Goal: Information Seeking & Learning: Check status

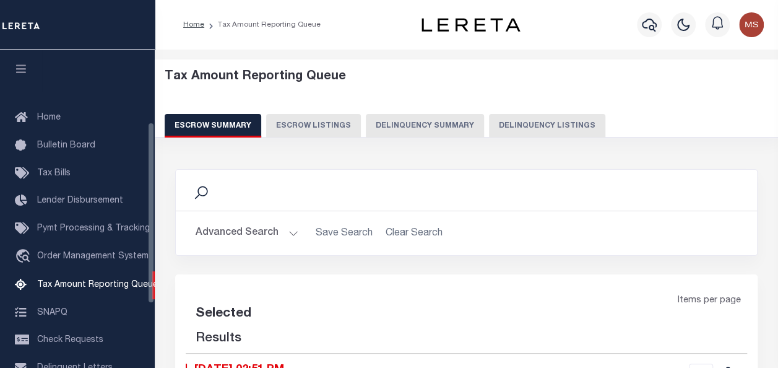
scroll to position [126, 0]
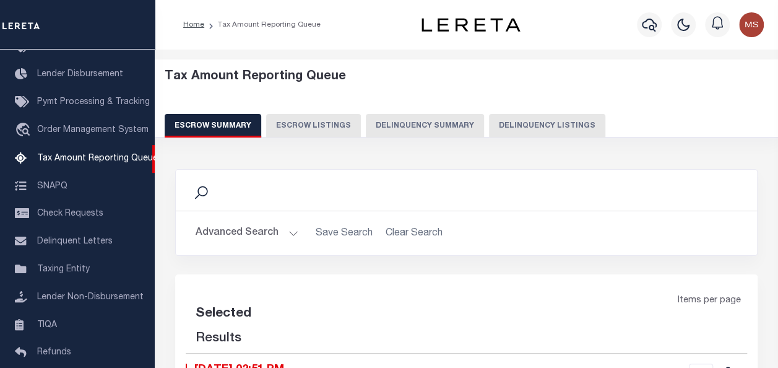
select select "100"
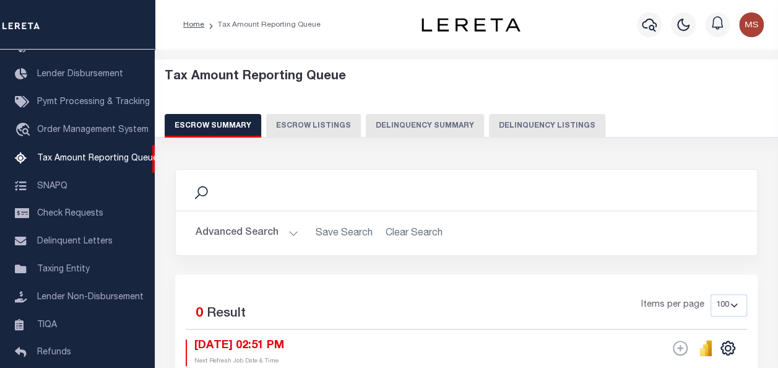
click at [531, 125] on button "Delinquency Listings" at bounding box center [547, 126] width 116 height 24
select select "100"
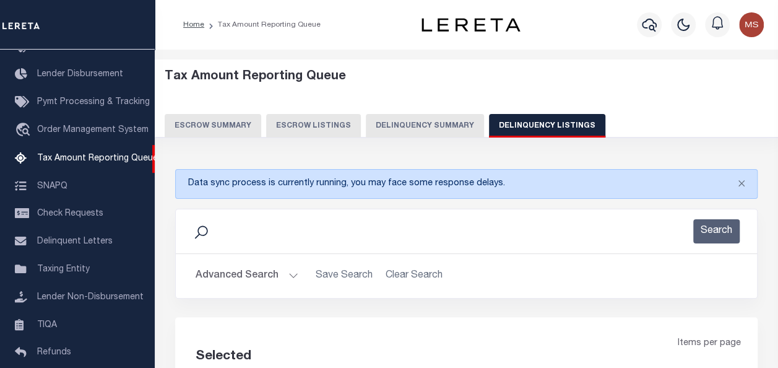
select select "100"
drag, startPoint x: 286, startPoint y: 271, endPoint x: 292, endPoint y: 274, distance: 6.9
click at [286, 271] on button "Advanced Search" at bounding box center [247, 276] width 103 height 24
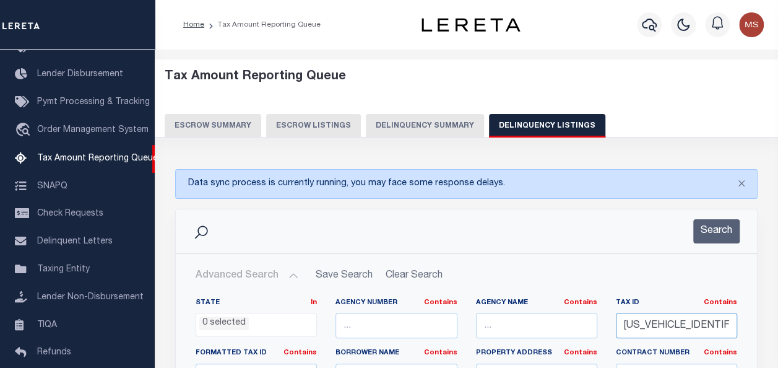
drag, startPoint x: 720, startPoint y: 325, endPoint x: 447, endPoint y: 164, distance: 316.5
paste input "4566"
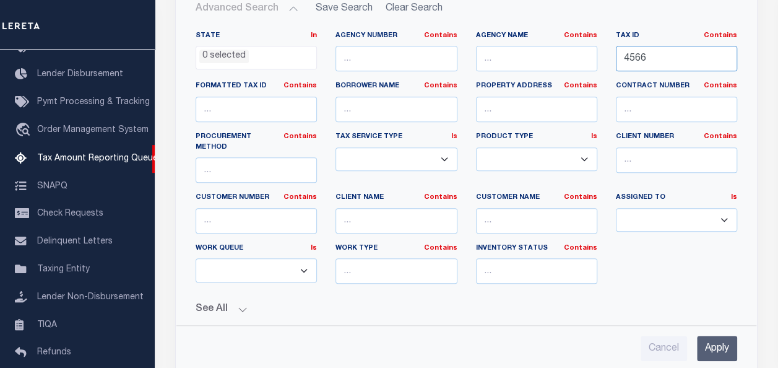
scroll to position [309, 0]
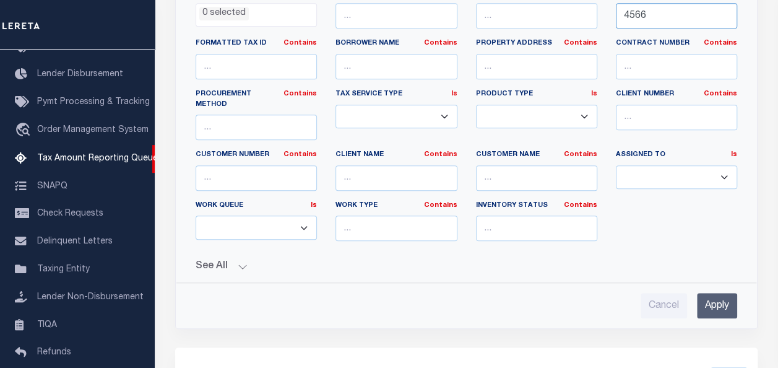
type input "4566"
click at [712, 293] on input "Apply" at bounding box center [717, 305] width 40 height 25
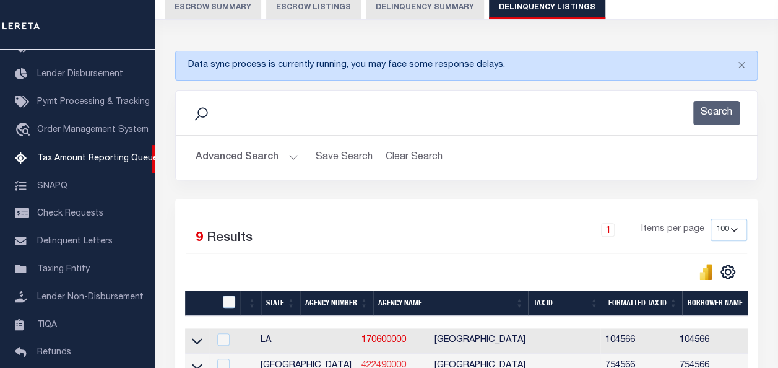
scroll to position [93, 0]
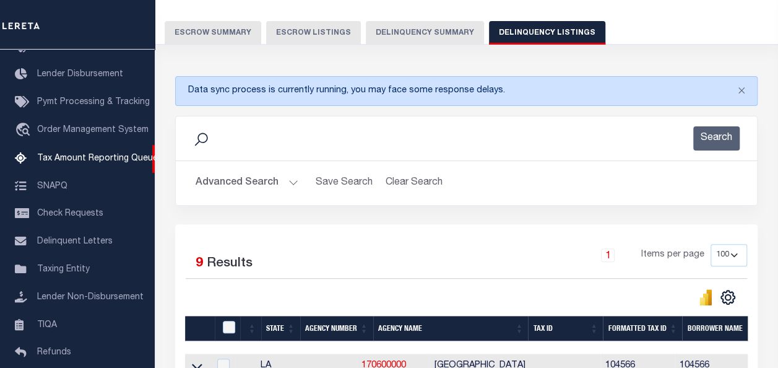
click at [283, 181] on button "Advanced Search" at bounding box center [247, 183] width 103 height 24
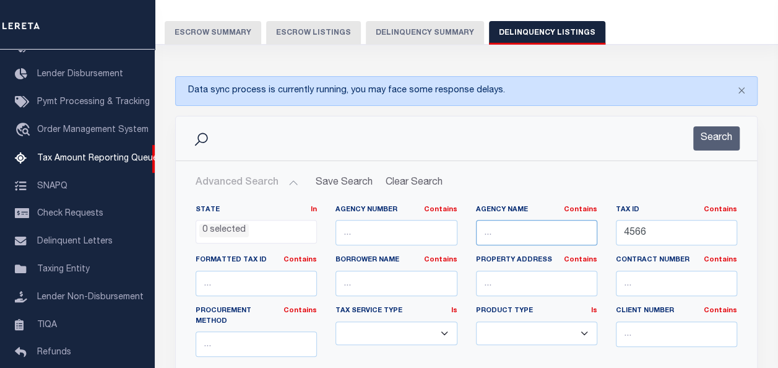
click at [535, 236] on input "text" at bounding box center [536, 232] width 121 height 25
paste input "[PERSON_NAME] CO CENTRAL COLLECTIONS"
click at [710, 134] on button "Search" at bounding box center [716, 138] width 46 height 24
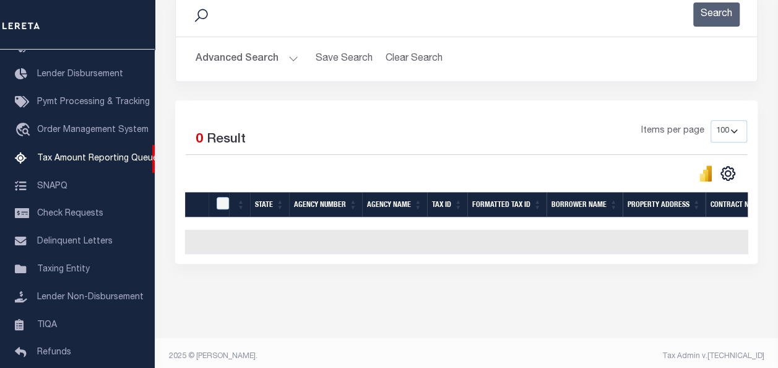
scroll to position [0, 0]
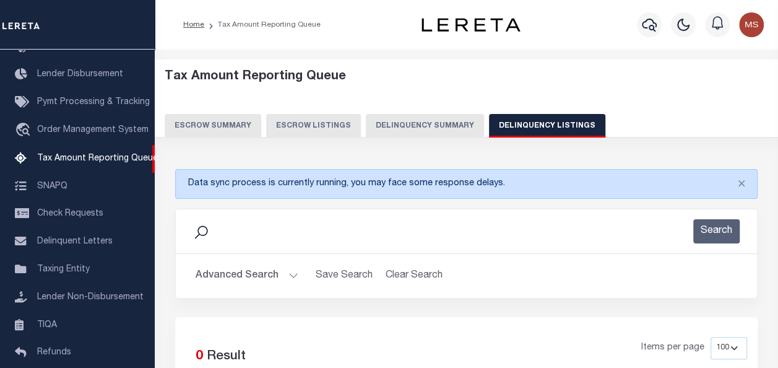
click at [291, 274] on button "Advanced Search" at bounding box center [247, 276] width 103 height 24
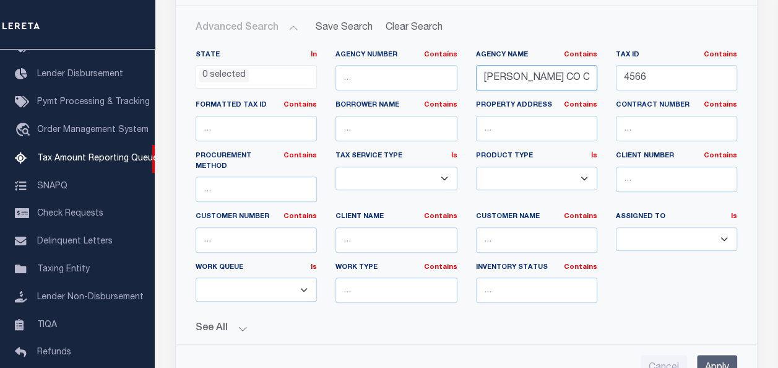
scroll to position [0, 73]
drag, startPoint x: 544, startPoint y: 72, endPoint x: 609, endPoint y: 83, distance: 65.2
click at [609, 83] on div "State In In AK AL AR AZ CA CO CT DC DE FL GA GU HI IA ID IL IN KS [GEOGRAPHIC_D…" at bounding box center [466, 181] width 560 height 262
click at [594, 72] on input "[PERSON_NAME] CO CENTRAL COLLECTIONS" at bounding box center [536, 77] width 121 height 25
drag, startPoint x: 586, startPoint y: 74, endPoint x: 520, endPoint y: 71, distance: 66.3
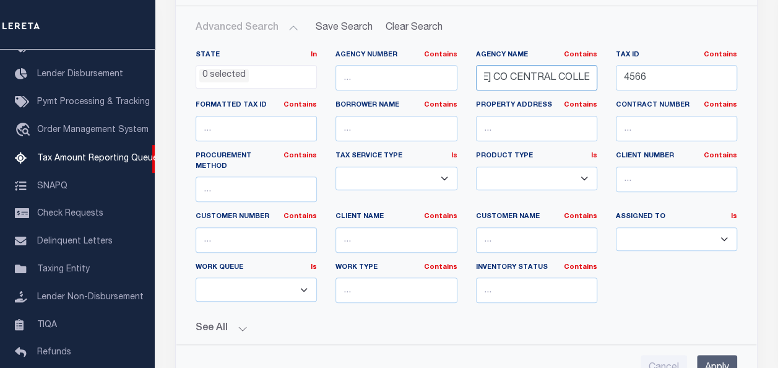
click at [520, 71] on input "[PERSON_NAME] CO CENTRAL COLLECTIONS" at bounding box center [536, 77] width 121 height 25
drag, startPoint x: 593, startPoint y: 75, endPoint x: 526, endPoint y: 69, distance: 67.7
click at [526, 69] on input "[PERSON_NAME] CO CENTRAL" at bounding box center [536, 77] width 121 height 25
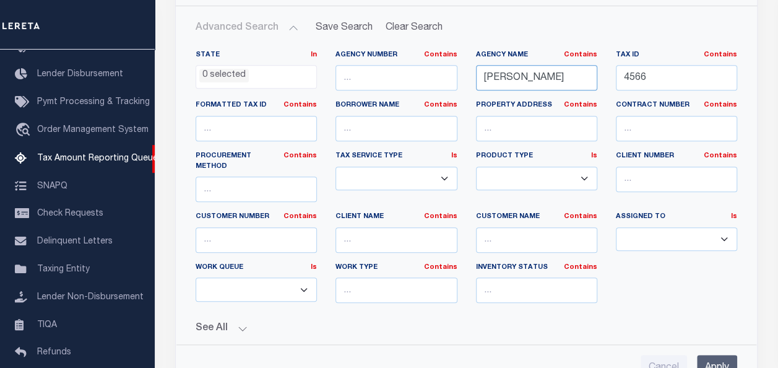
type input "[PERSON_NAME]"
click at [710, 357] on input "Apply" at bounding box center [717, 367] width 40 height 25
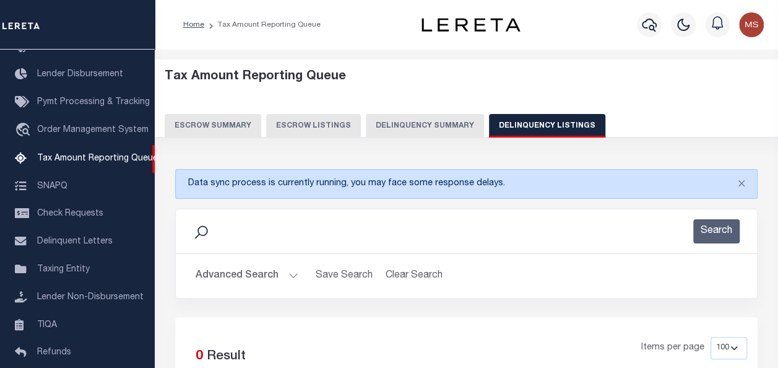
click at [290, 274] on button "Advanced Search" at bounding box center [247, 276] width 103 height 24
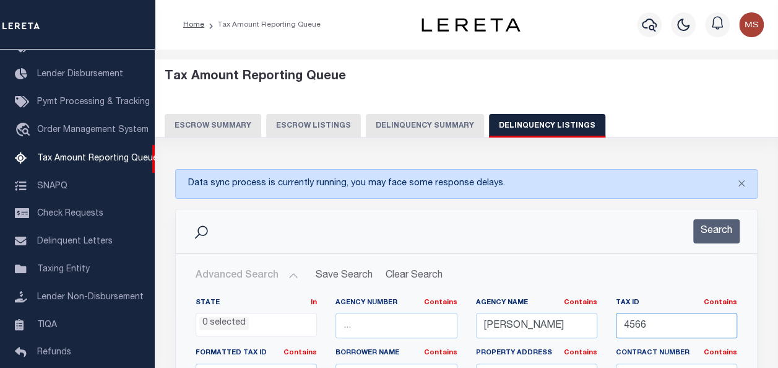
drag, startPoint x: 702, startPoint y: 330, endPoint x: 592, endPoint y: 313, distance: 110.8
drag, startPoint x: 562, startPoint y: 325, endPoint x: 441, endPoint y: 317, distance: 121.6
click at [665, 327] on input "text" at bounding box center [676, 324] width 121 height 25
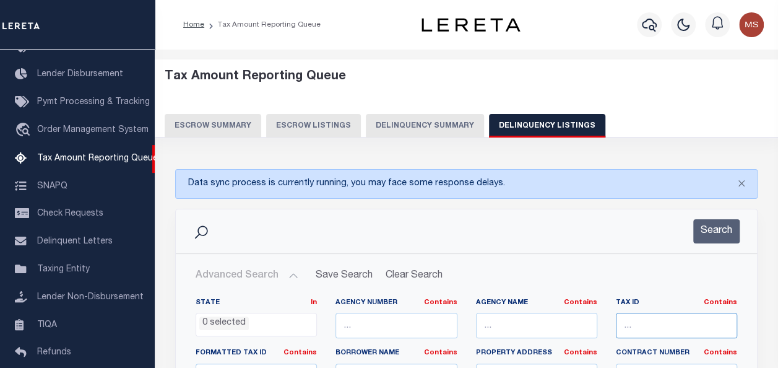
paste input "4645"
type input "4645"
click at [720, 230] on button "Search" at bounding box center [716, 231] width 46 height 24
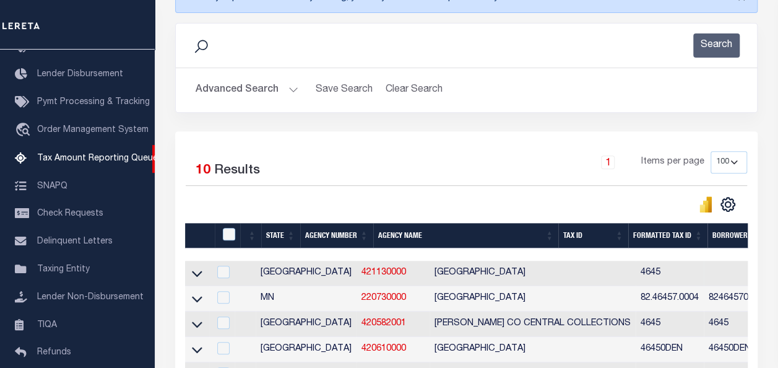
scroll to position [247, 0]
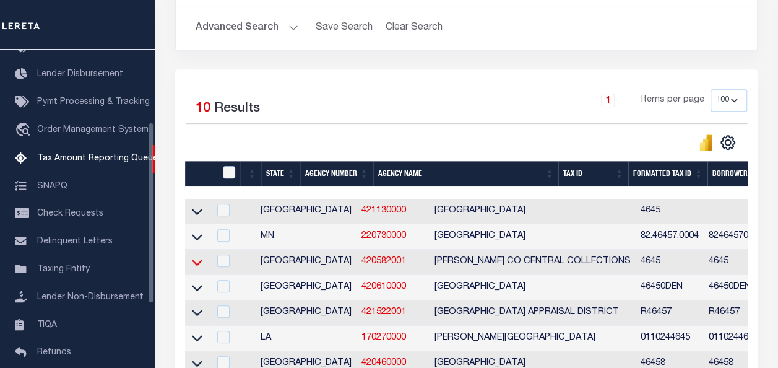
click at [199, 262] on icon at bounding box center [197, 262] width 11 height 13
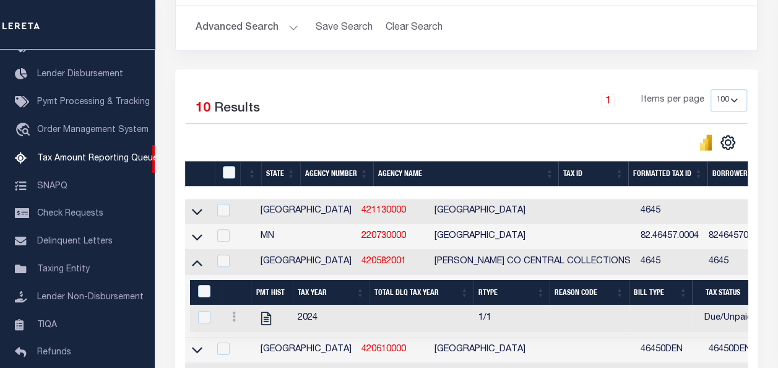
click at [282, 26] on button "Advanced Search" at bounding box center [247, 28] width 103 height 24
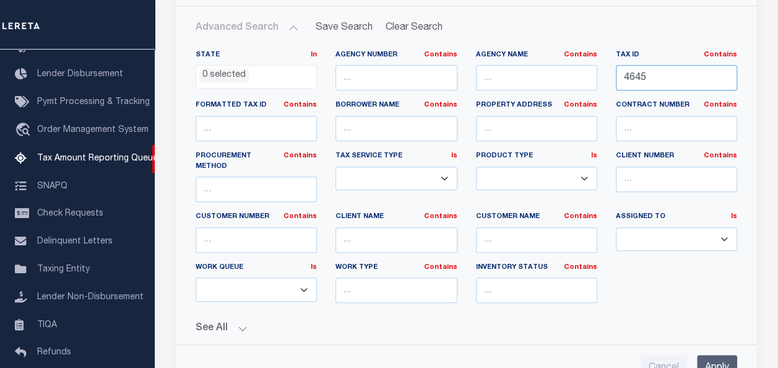
drag, startPoint x: 634, startPoint y: 70, endPoint x: 556, endPoint y: 69, distance: 77.4
click at [556, 69] on div "State In In AK AL AR AZ CA CO CT DC DE FL GA GU HI IA ID IL IN KS [GEOGRAPHIC_D…" at bounding box center [466, 181] width 560 height 262
paste input "4648"
type input "4648"
click at [717, 355] on input "Apply" at bounding box center [717, 367] width 40 height 25
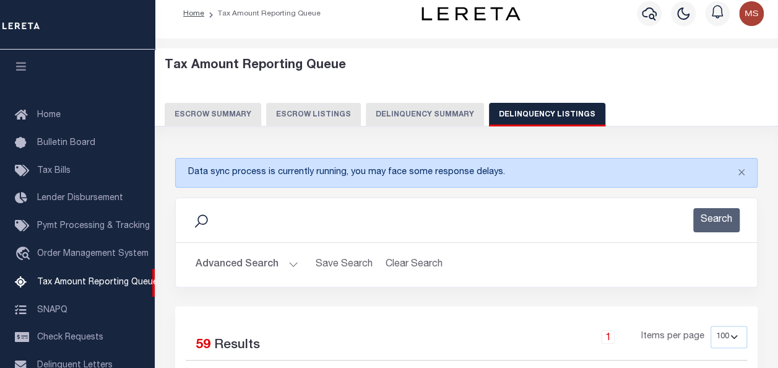
scroll to position [0, 0]
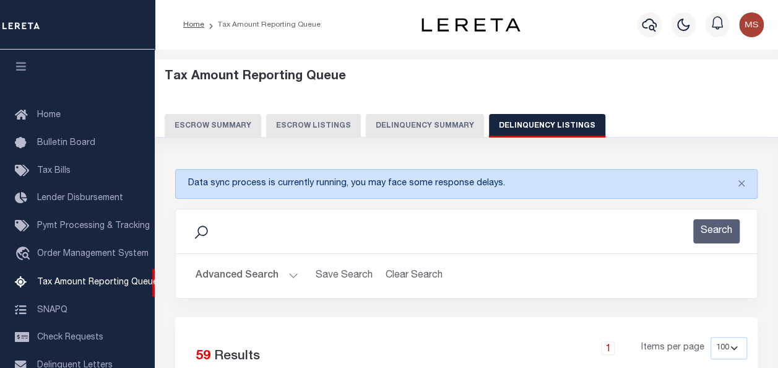
click at [295, 278] on button "Advanced Search" at bounding box center [247, 276] width 103 height 24
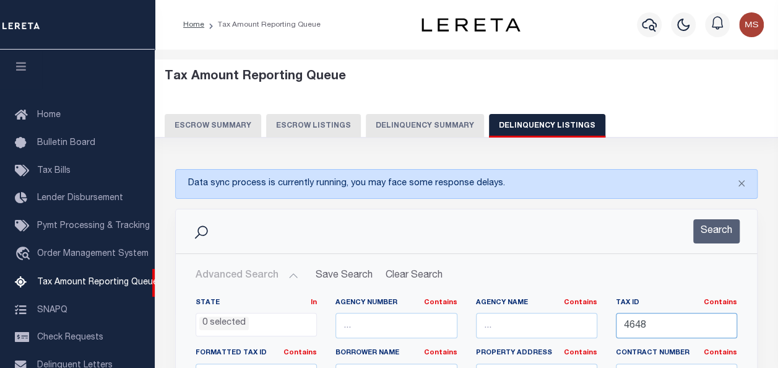
drag, startPoint x: 679, startPoint y: 333, endPoint x: 594, endPoint y: 321, distance: 86.3
paste input "4697"
type input "4697"
click at [737, 228] on button "Search" at bounding box center [716, 231] width 46 height 24
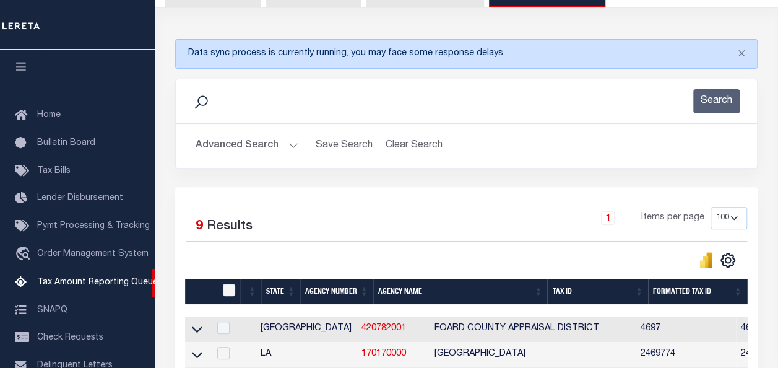
scroll to position [186, 0]
